Goal: Task Accomplishment & Management: Manage account settings

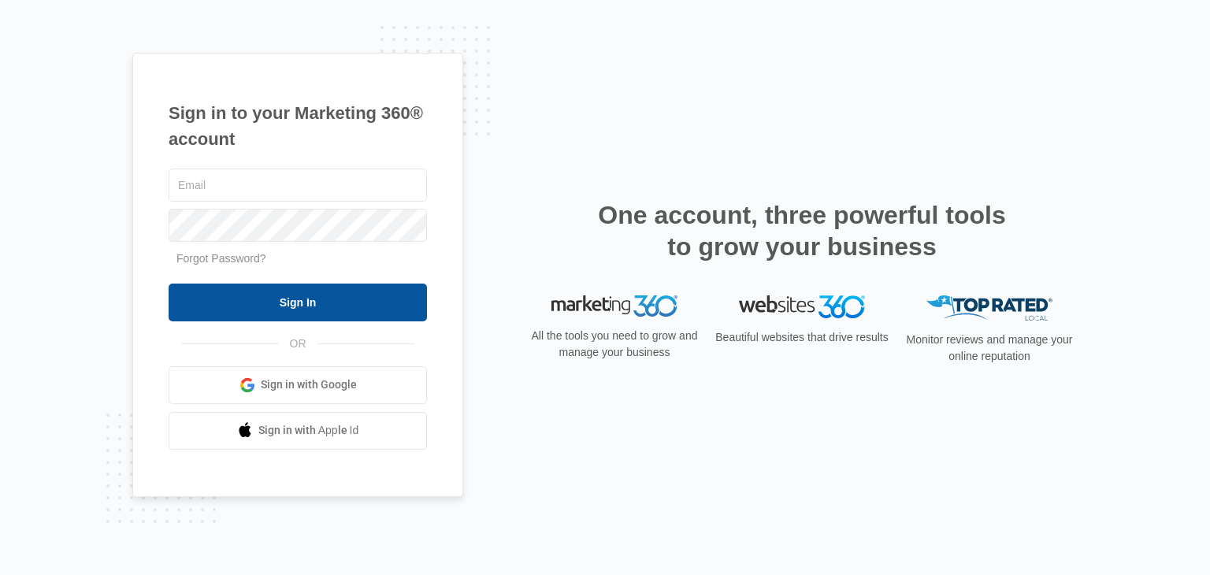
type input "[EMAIL_ADDRESS][DOMAIN_NAME]"
click at [301, 301] on input "Sign In" at bounding box center [298, 303] width 258 height 38
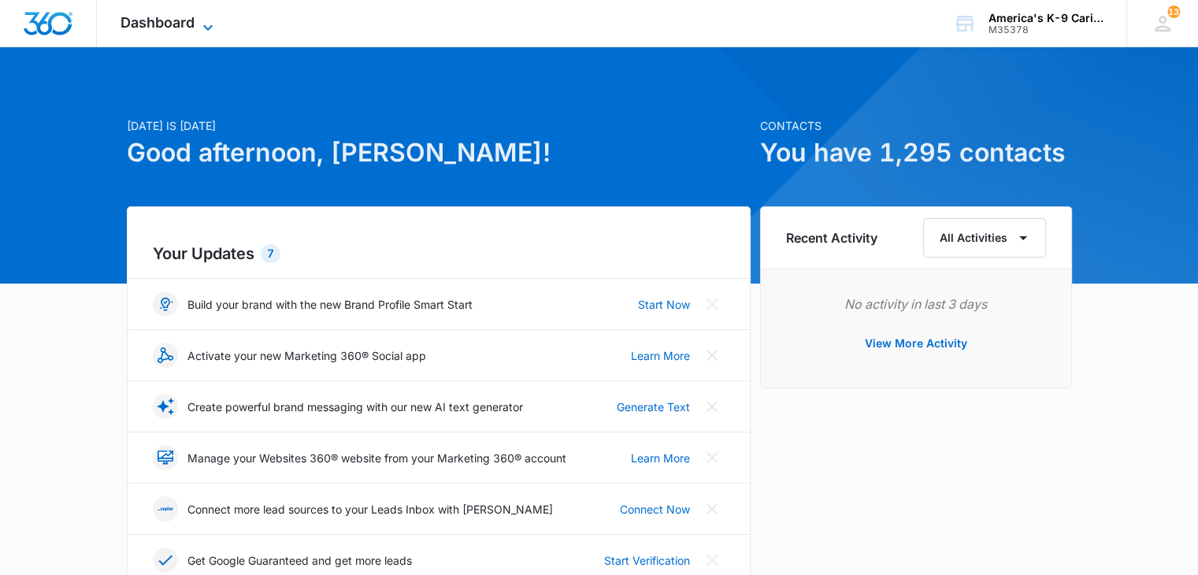
click at [202, 23] on icon at bounding box center [207, 27] width 19 height 19
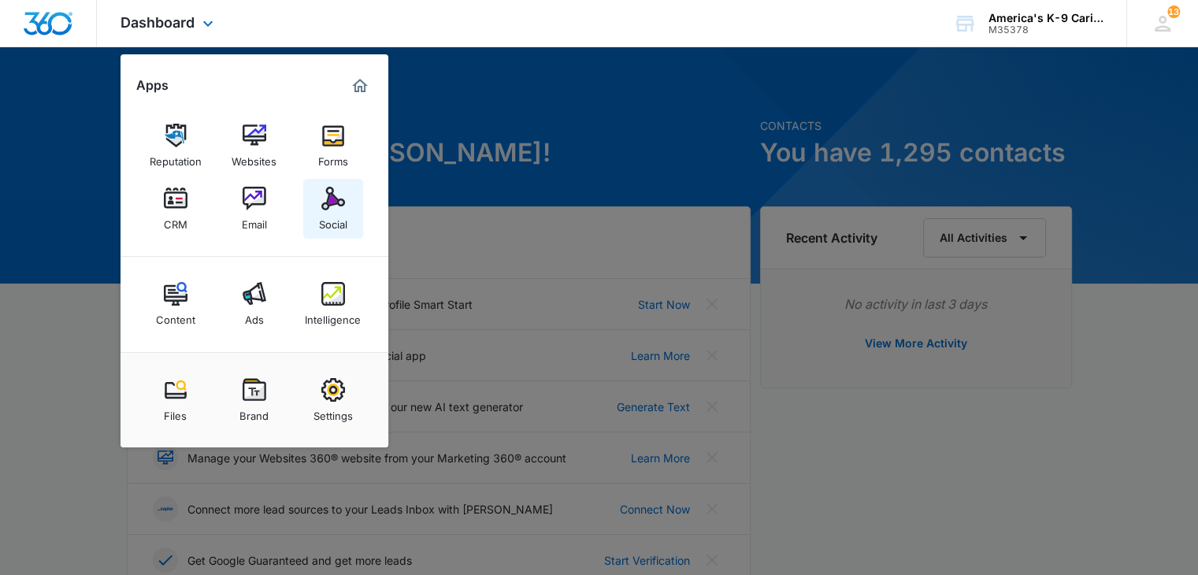
click at [334, 203] on img at bounding box center [333, 199] width 24 height 24
